Goal: Task Accomplishment & Management: Use online tool/utility

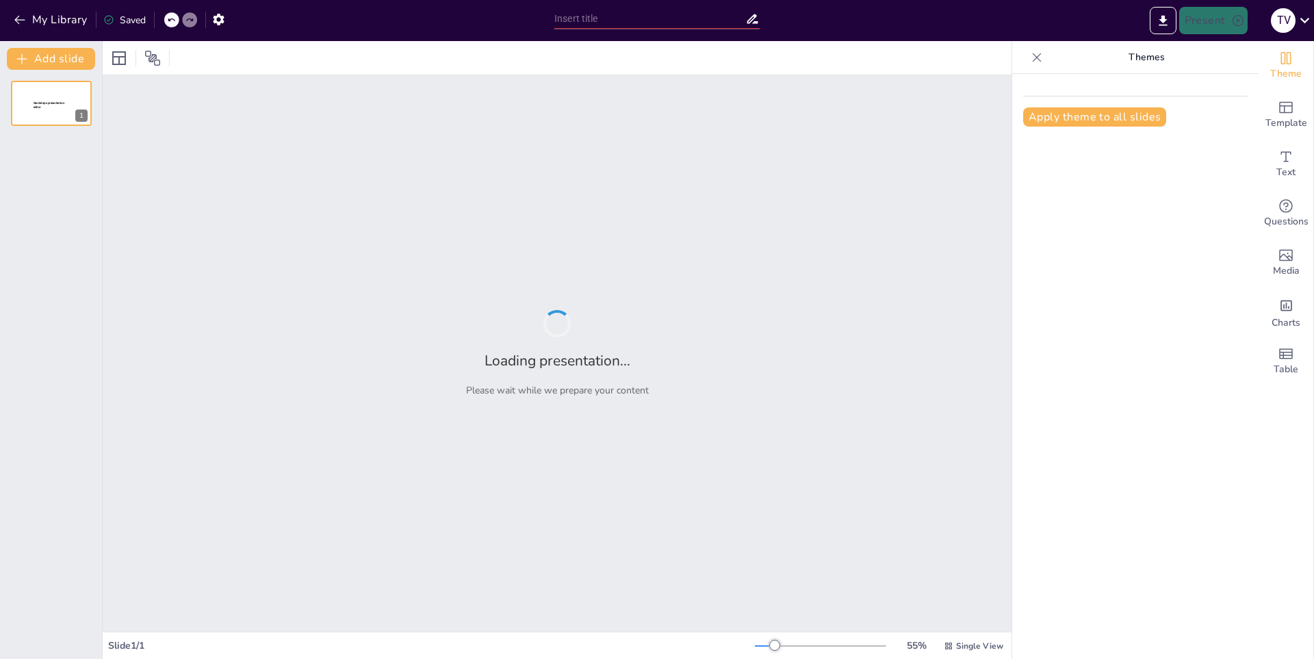
type input "La Importancia de los Árboles en Nuestro Ecosistema"
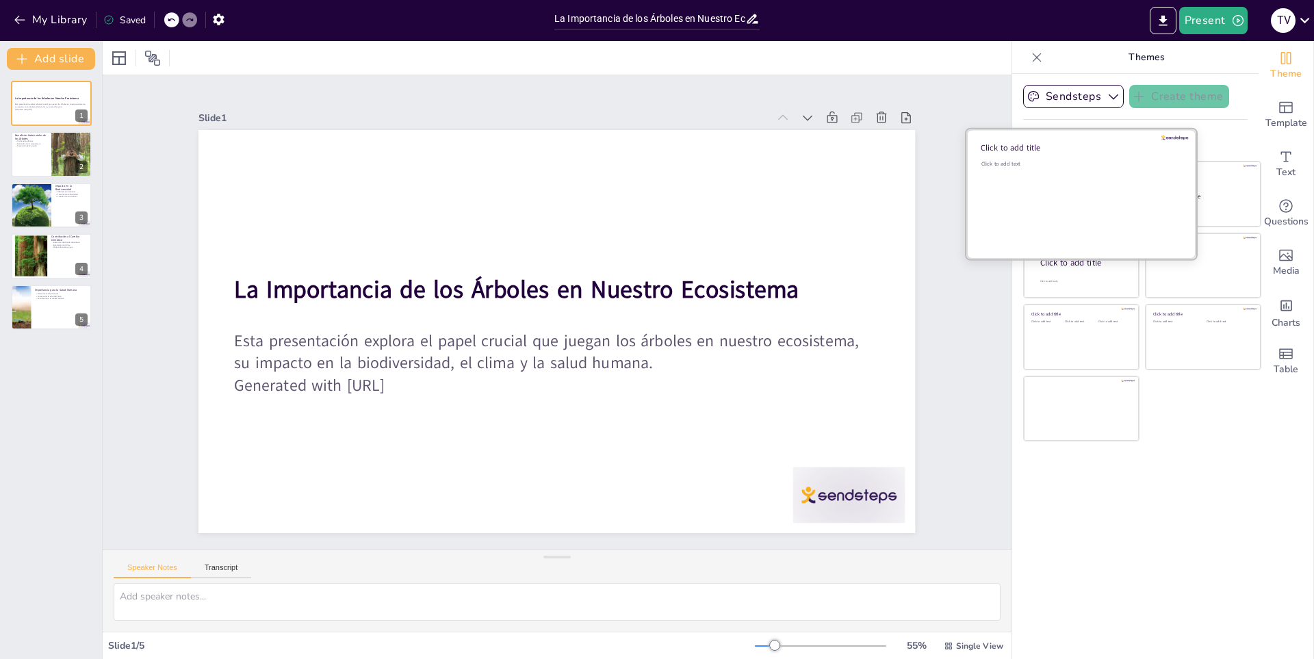
click at [1097, 185] on div "Click to add text" at bounding box center [1080, 202] width 196 height 85
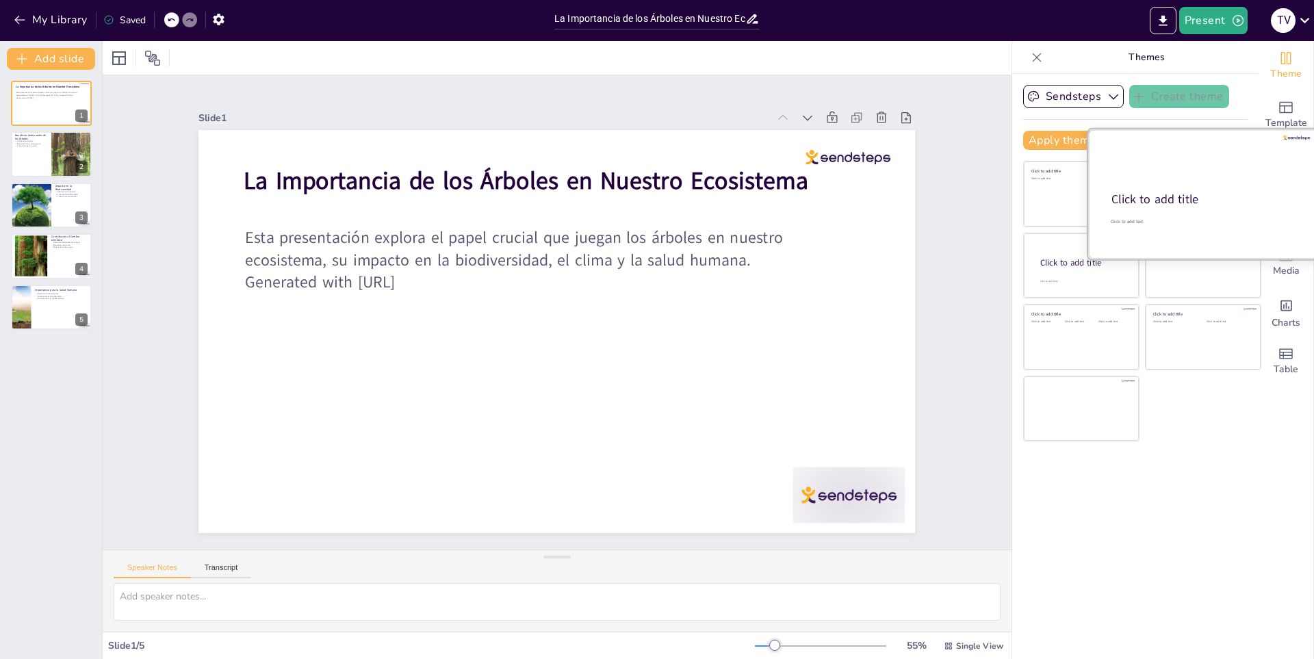
click at [1190, 179] on div at bounding box center [1203, 193] width 230 height 129
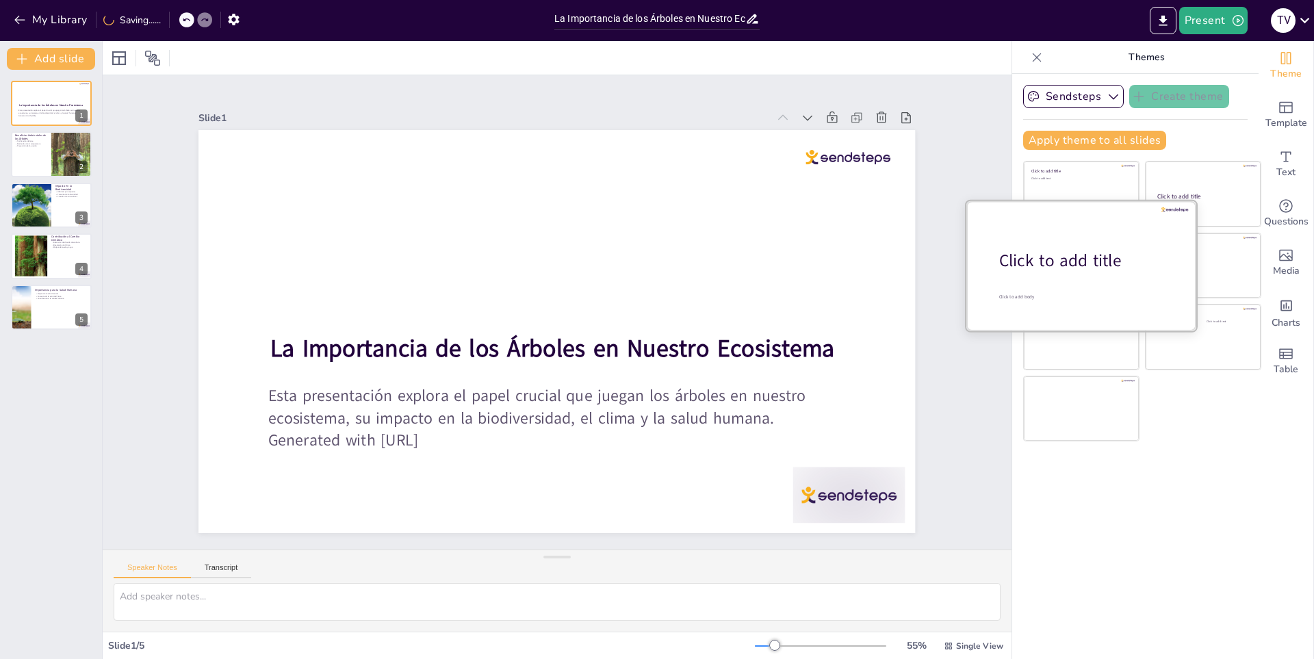
click at [1064, 267] on div "Click to add title" at bounding box center [1086, 260] width 175 height 23
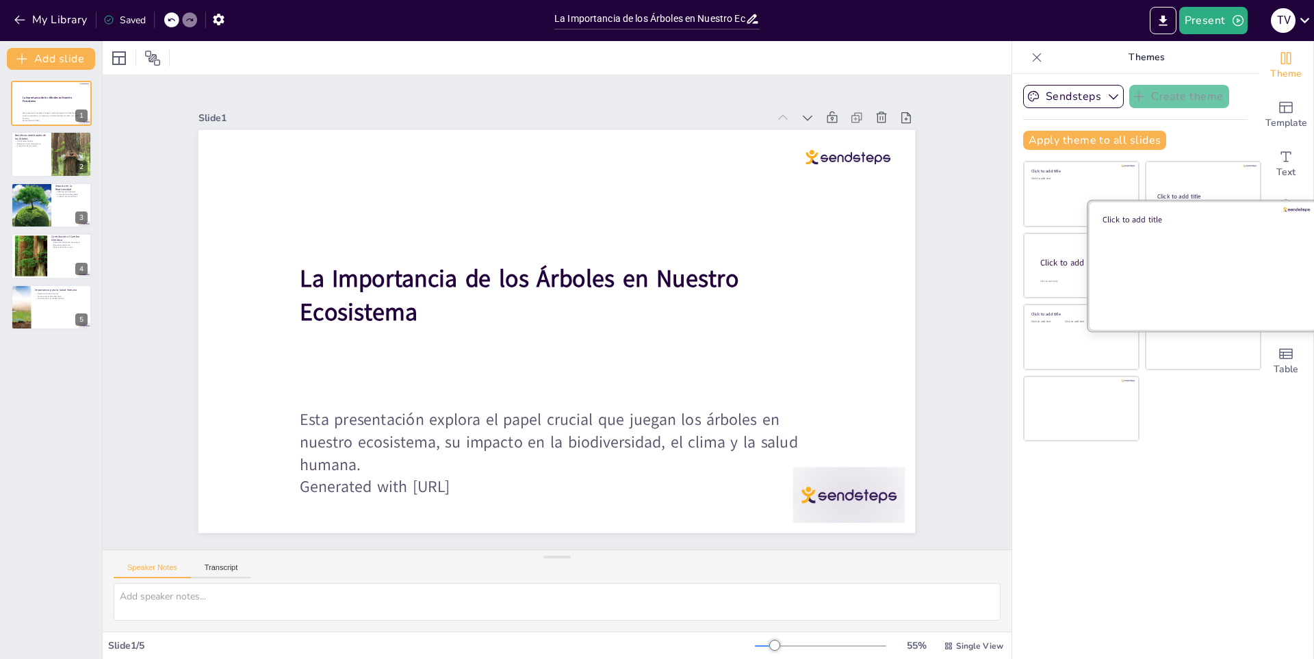
click at [1199, 265] on div at bounding box center [1203, 265] width 230 height 129
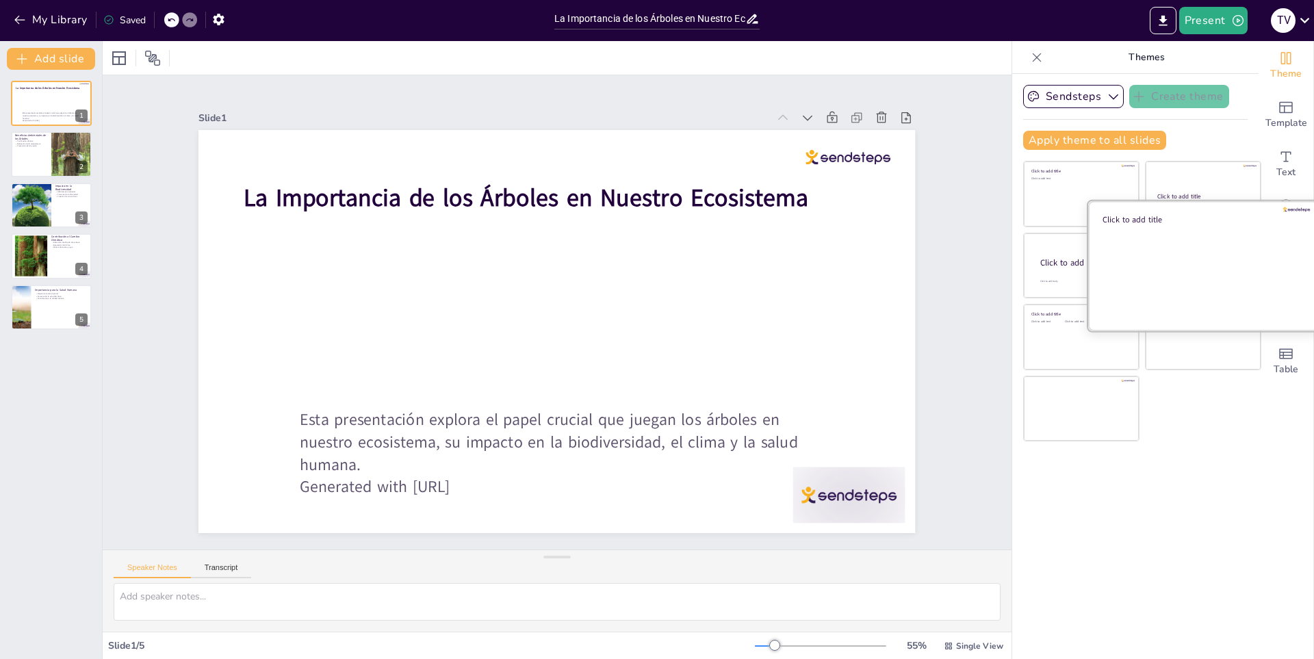
click at [1093, 316] on div at bounding box center [1203, 265] width 230 height 129
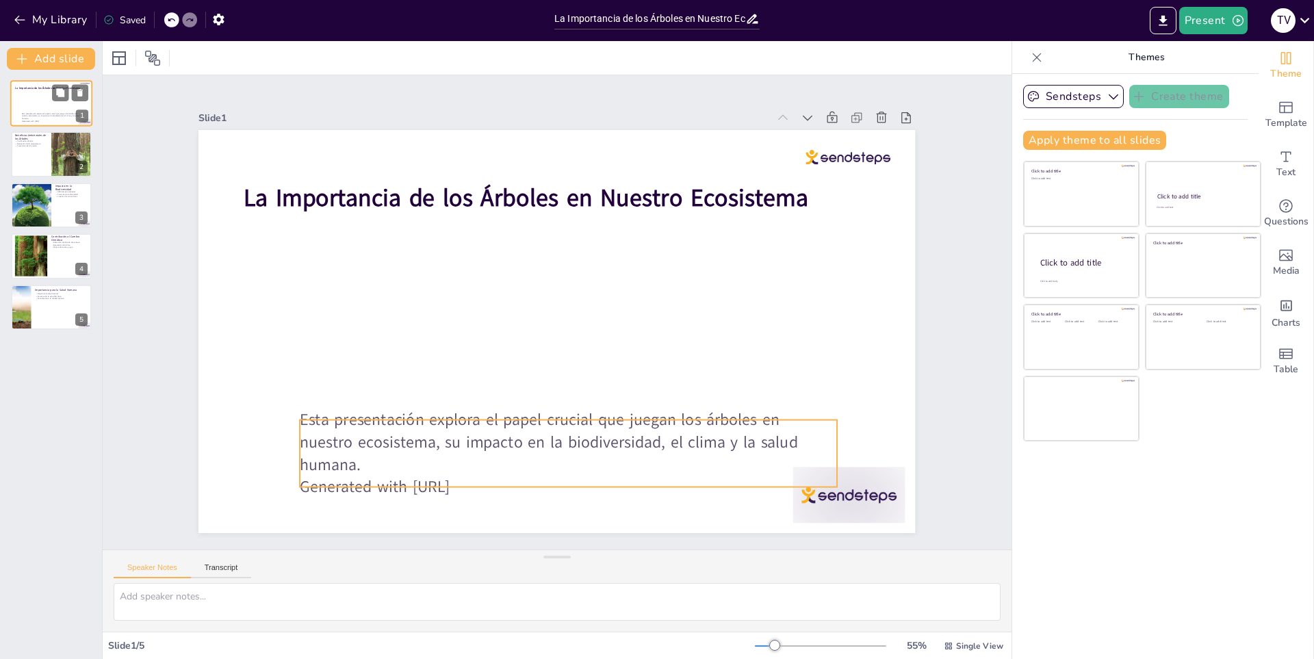
click at [52, 118] on p "Esta presentación explora el papel crucial que juegan los árboles en nuestro ec…" at bounding box center [53, 116] width 62 height 8
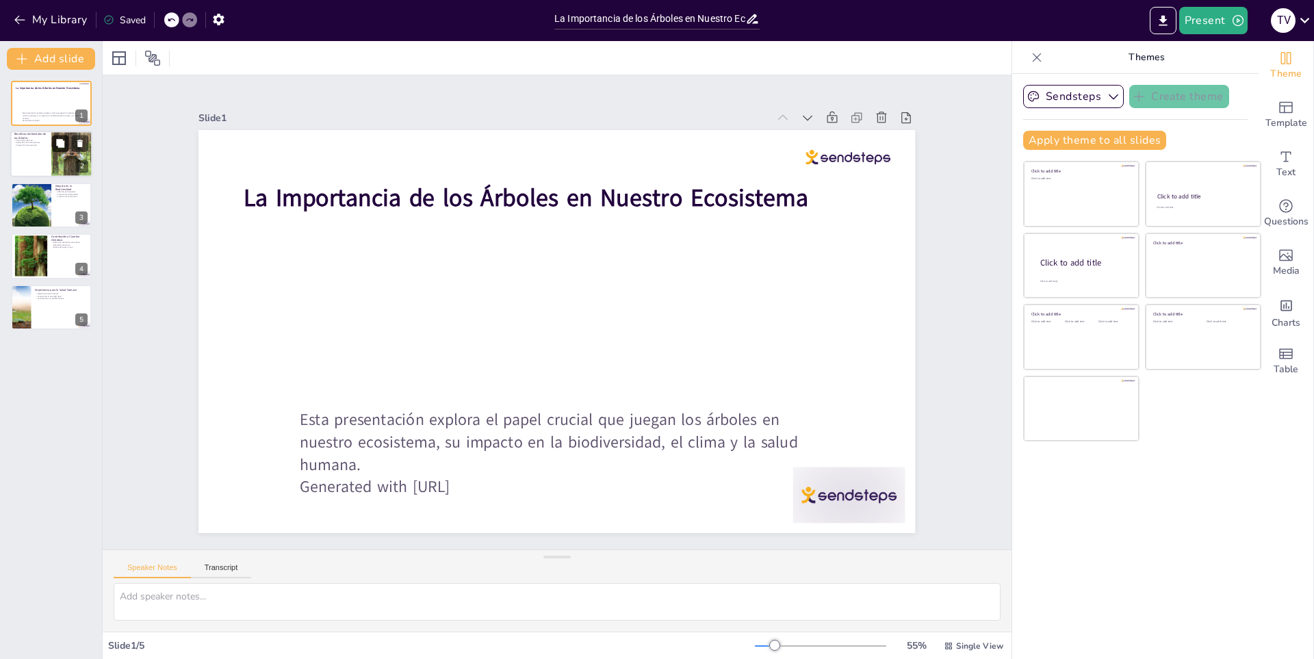
click at [53, 147] on button at bounding box center [60, 144] width 16 height 16
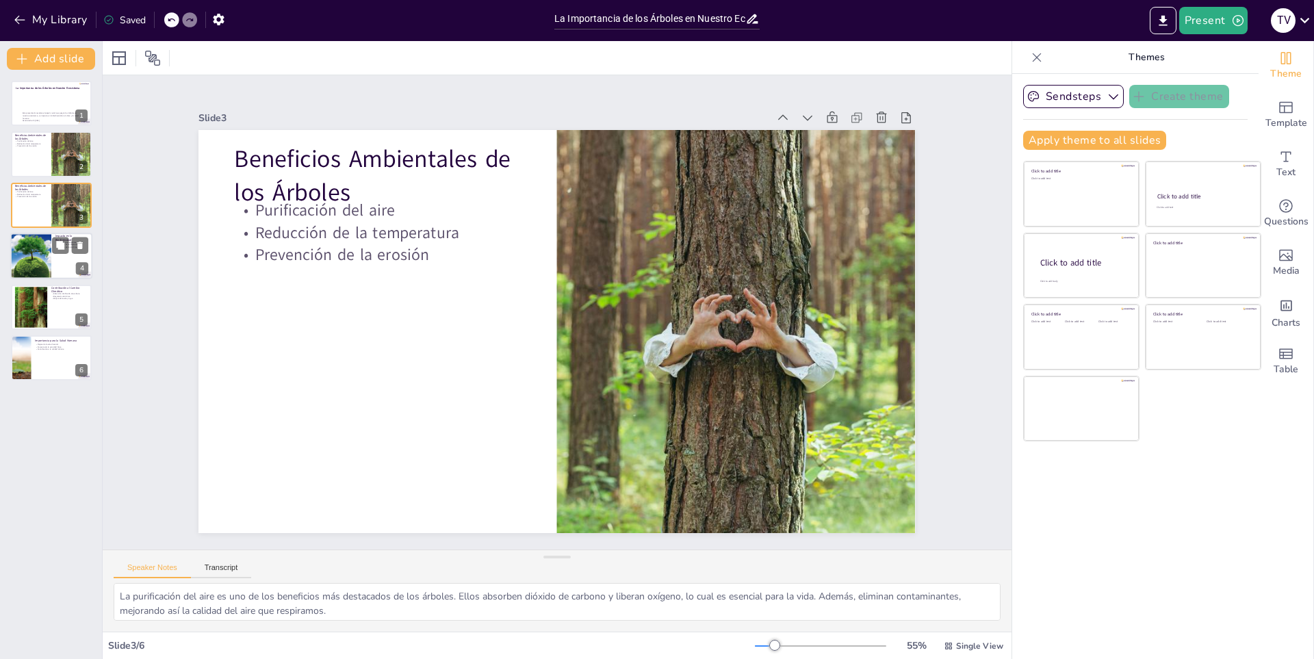
click at [23, 257] on div at bounding box center [31, 256] width 70 height 47
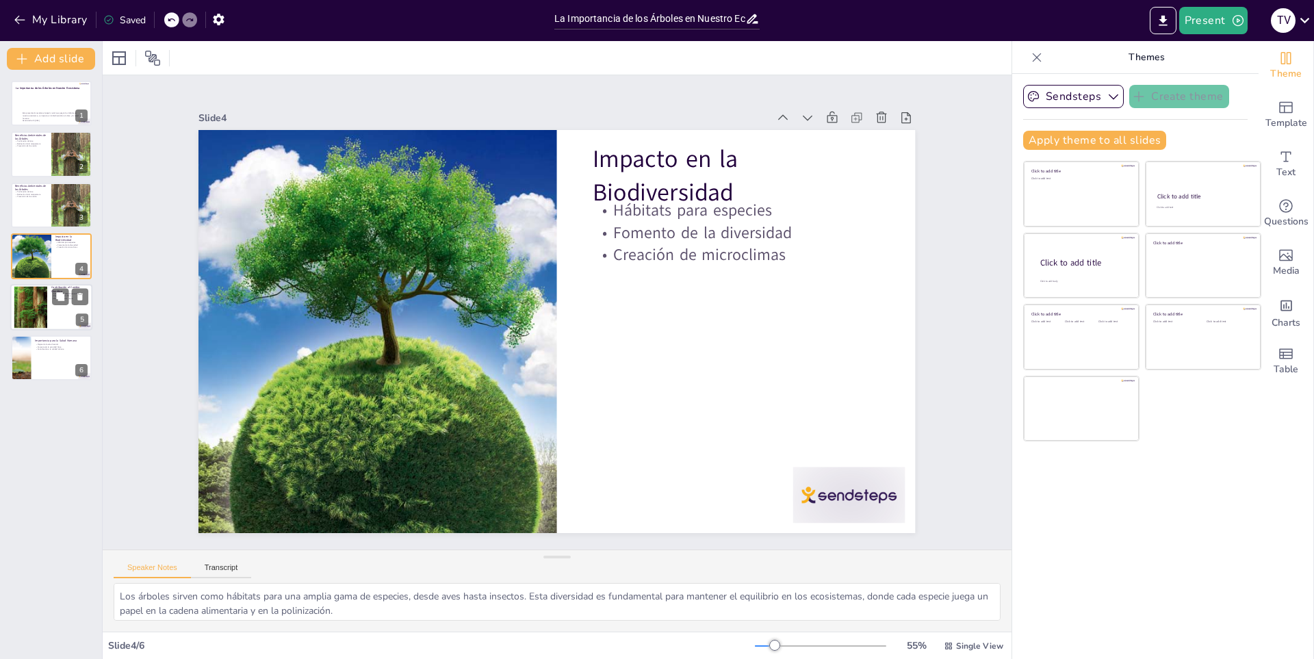
click at [27, 297] on div at bounding box center [30, 307] width 77 height 42
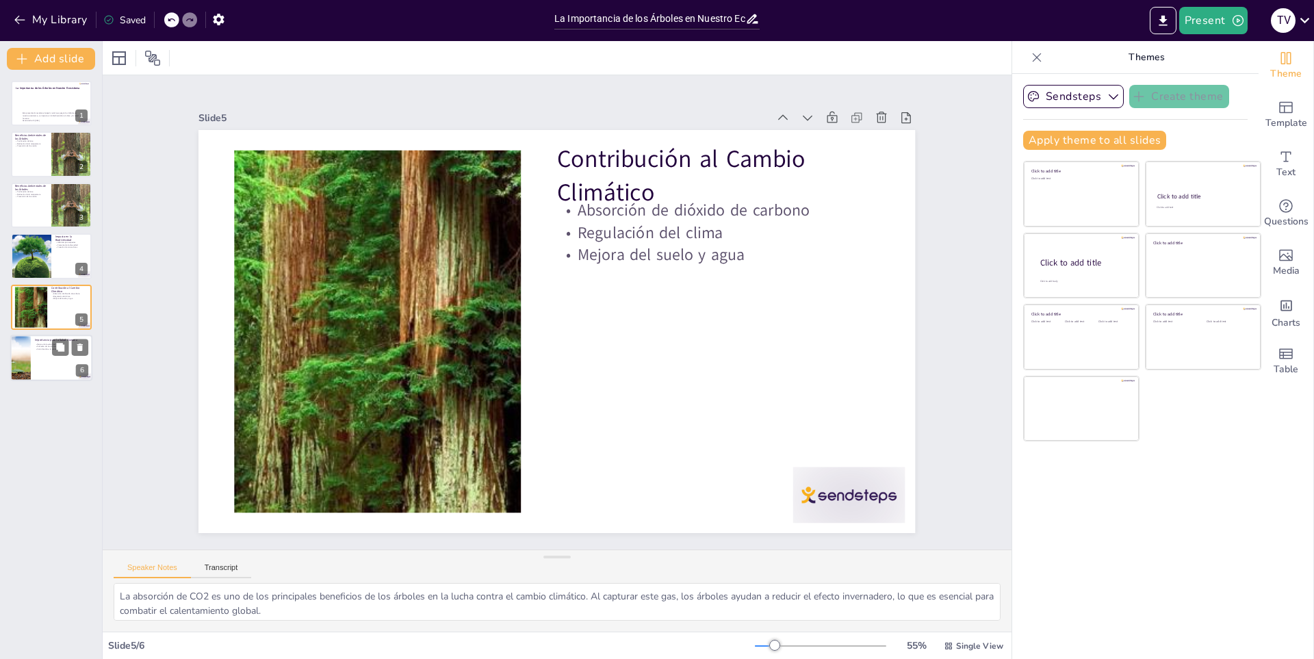
click at [40, 357] on div at bounding box center [51, 358] width 82 height 47
type textarea "La salud mental se ve beneficiada por la presencia de árboles y espacios verdes…"
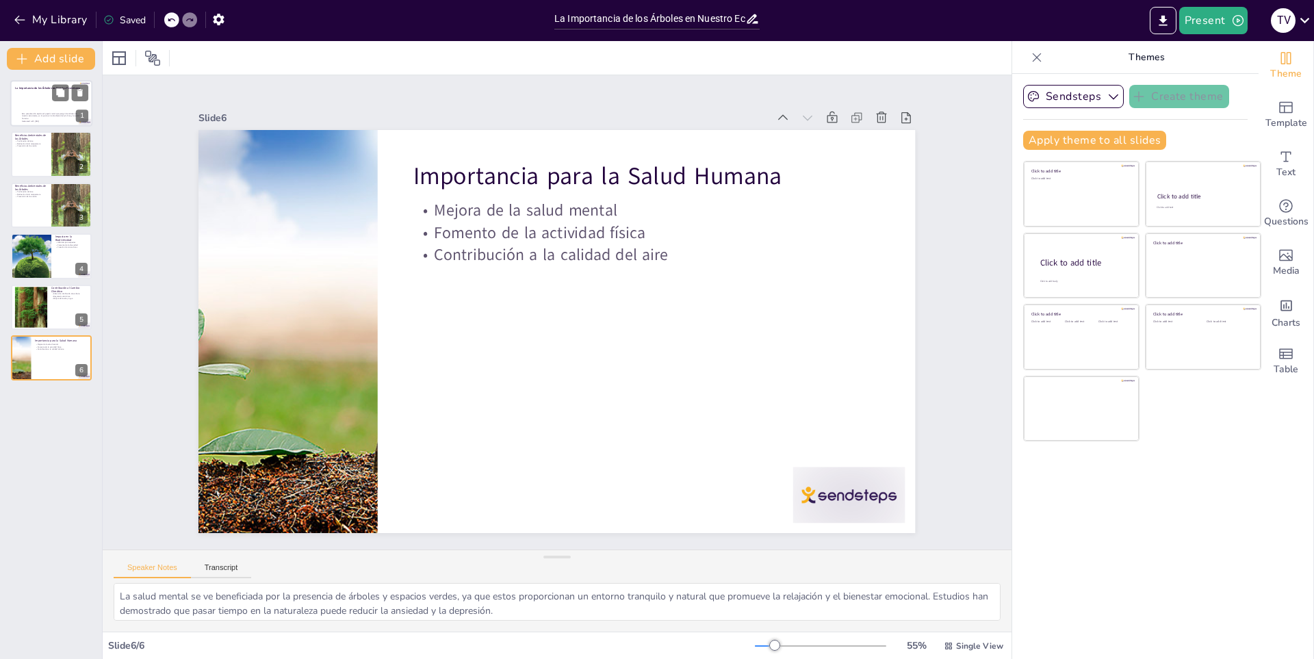
click at [49, 105] on div at bounding box center [51, 103] width 82 height 47
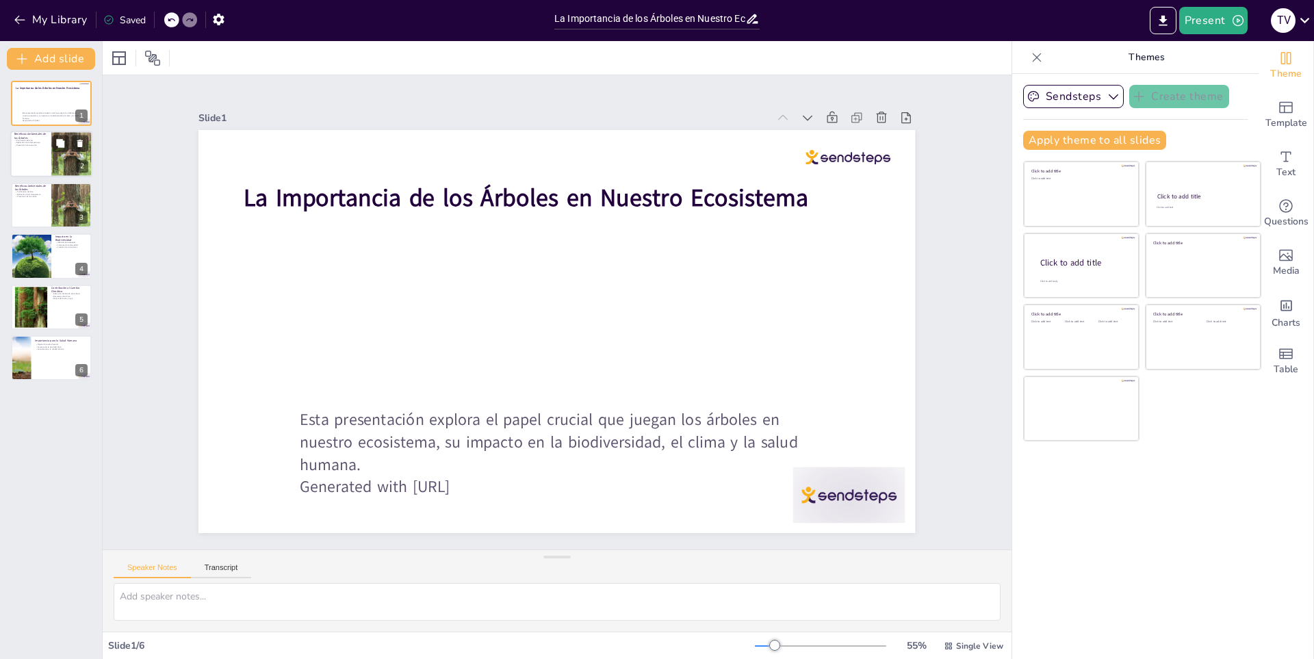
click at [33, 153] on div at bounding box center [51, 154] width 82 height 47
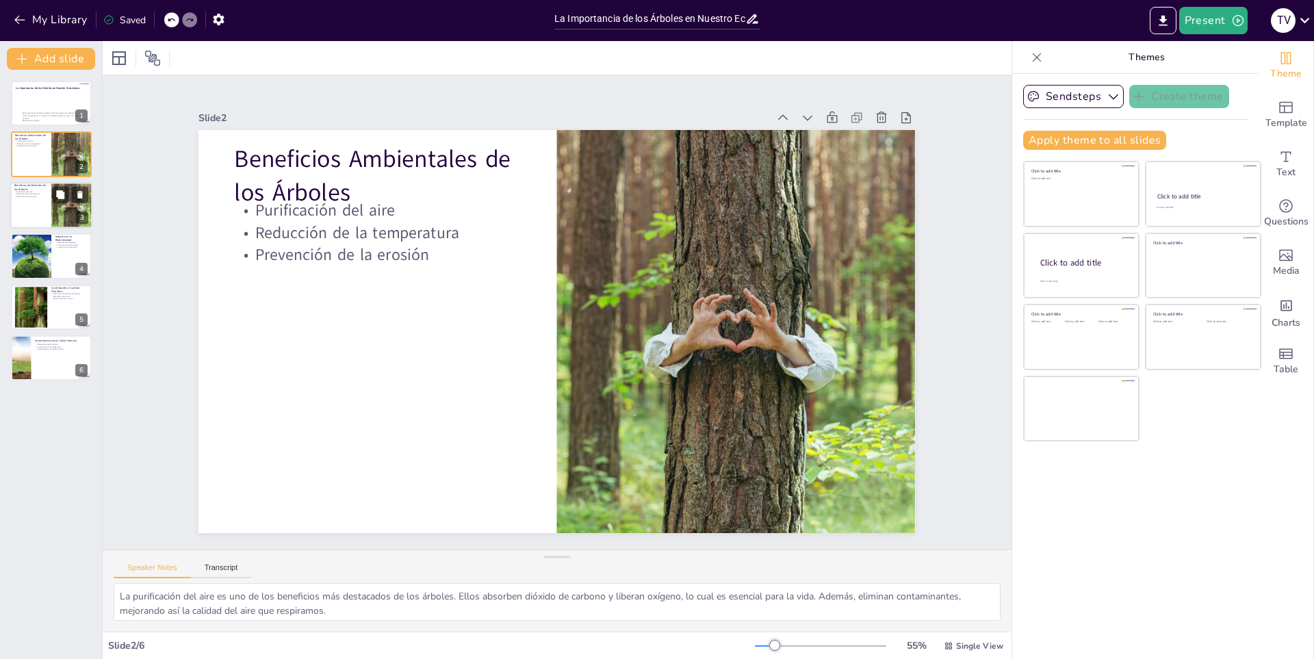
click at [43, 212] on div at bounding box center [51, 205] width 82 height 47
click at [38, 261] on div at bounding box center [31, 256] width 70 height 47
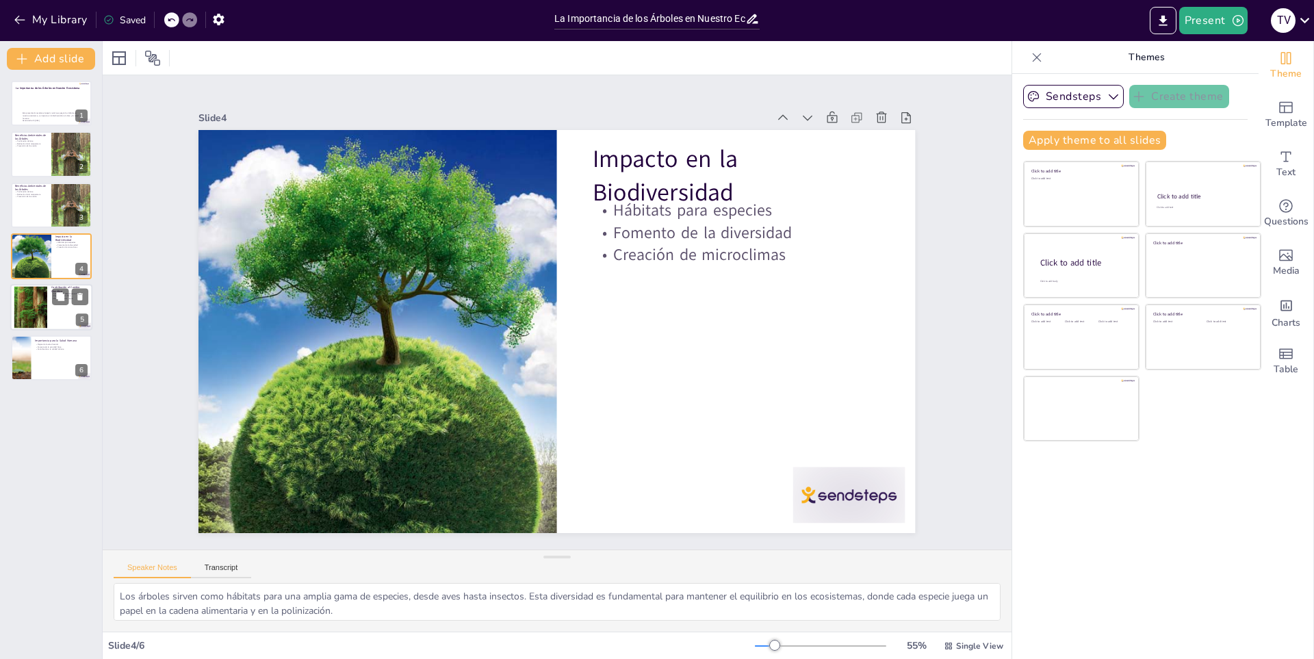
click at [35, 301] on div at bounding box center [30, 307] width 77 height 42
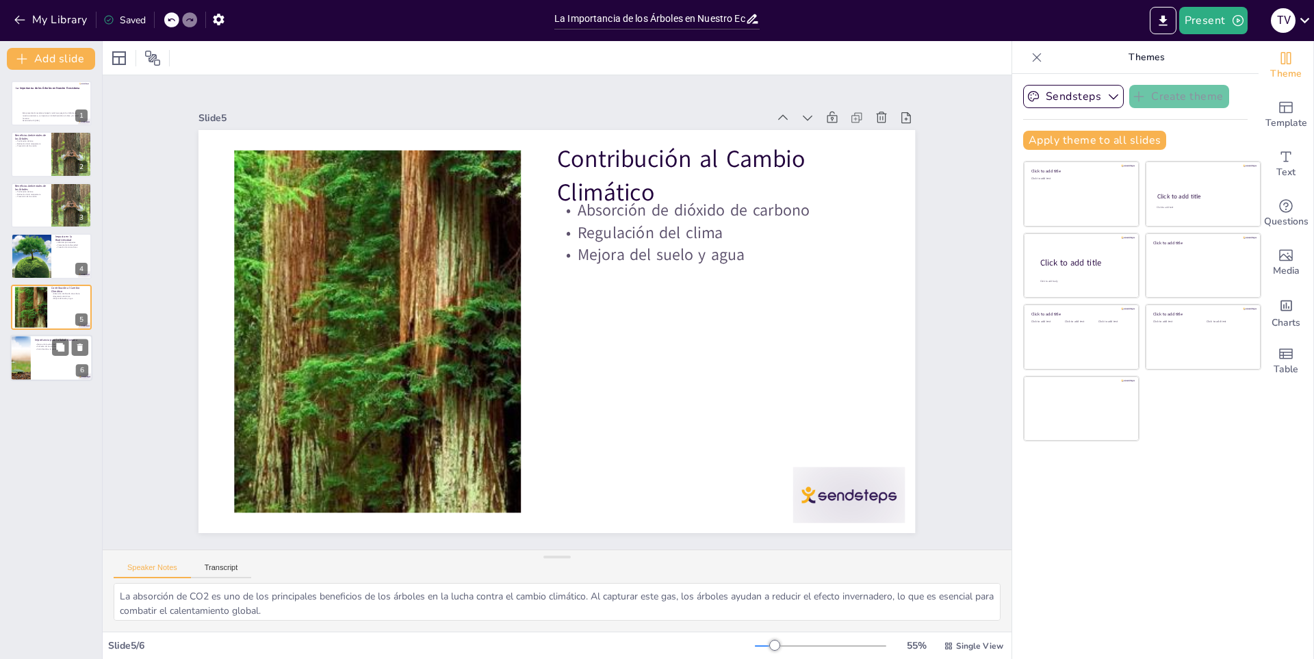
click at [31, 360] on div at bounding box center [51, 358] width 82 height 47
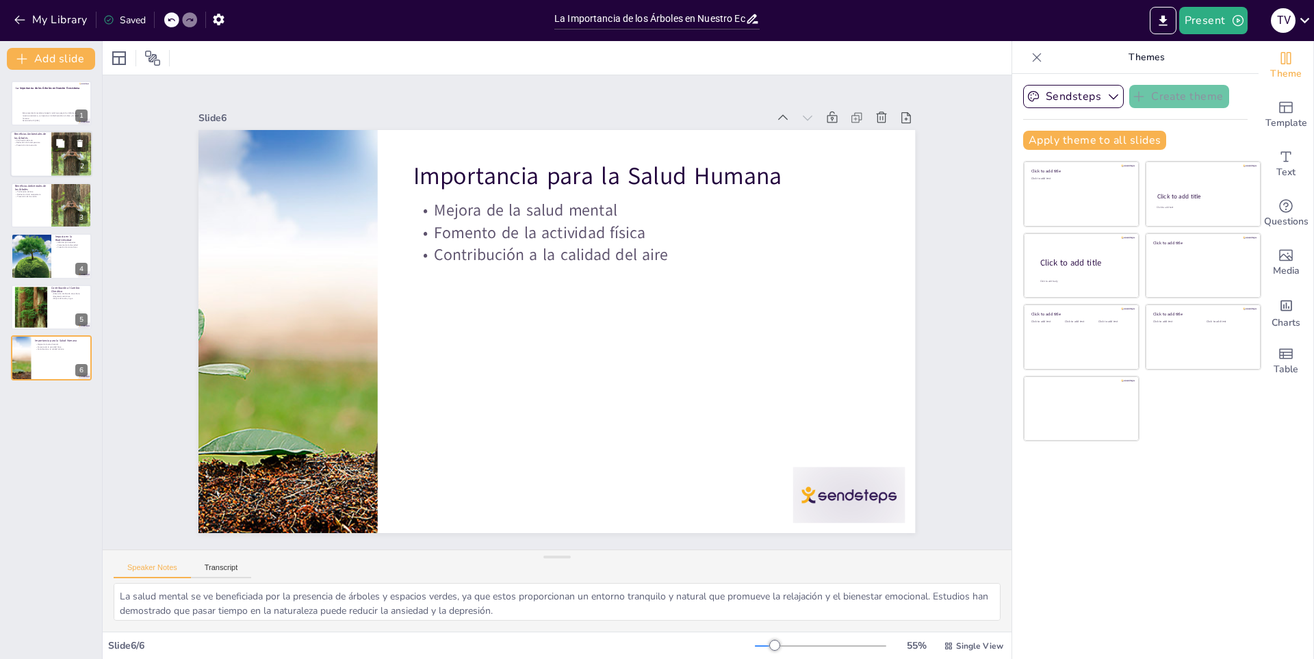
click at [29, 151] on div at bounding box center [51, 154] width 82 height 47
type textarea "La purificación del aire es uno de los beneficios más destacados de los árboles…"
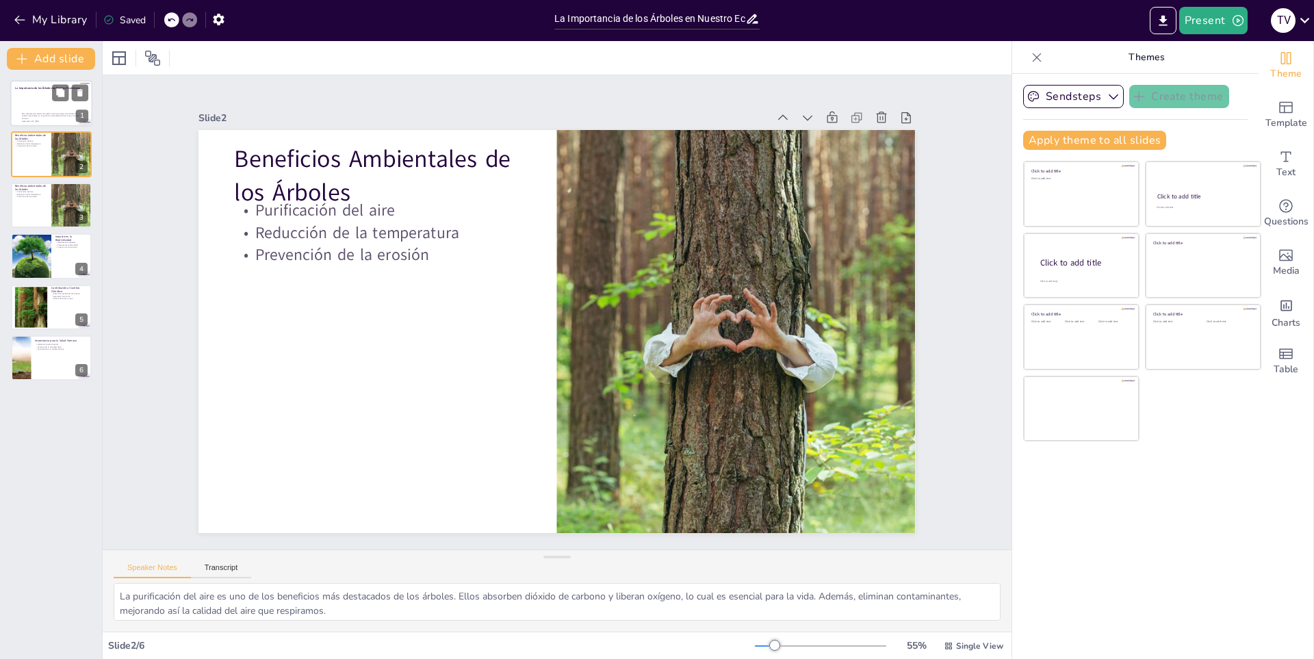
click at [38, 107] on div at bounding box center [51, 103] width 82 height 47
